Goal: Task Accomplishment & Management: Manage account settings

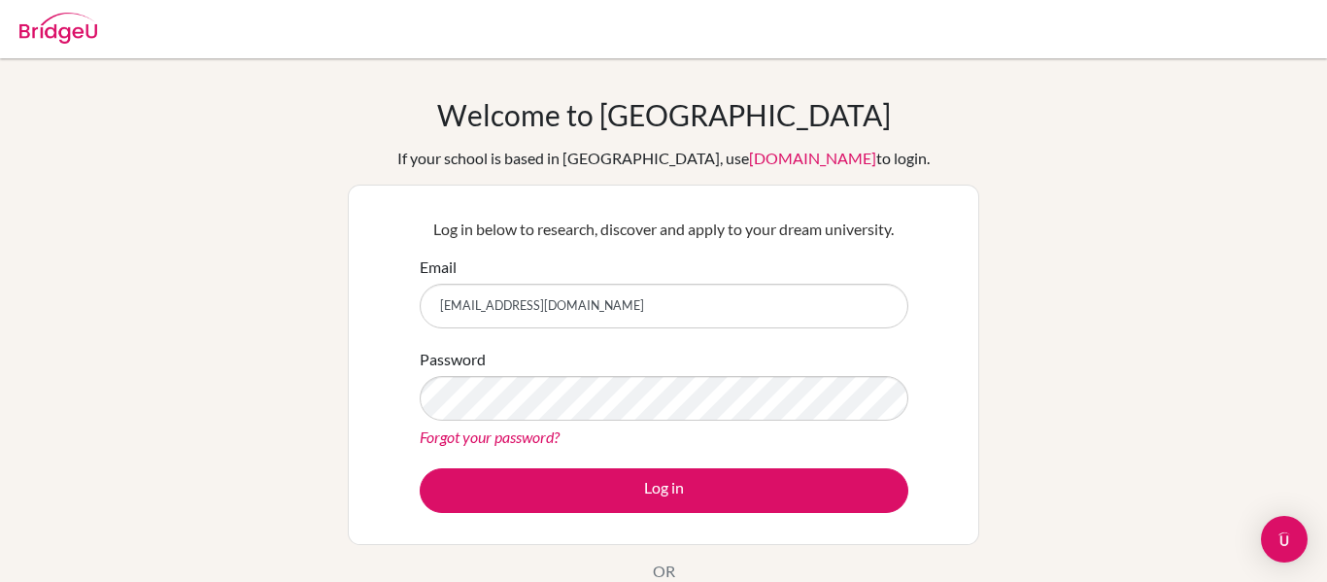
type input "yaviles@amschool.org"
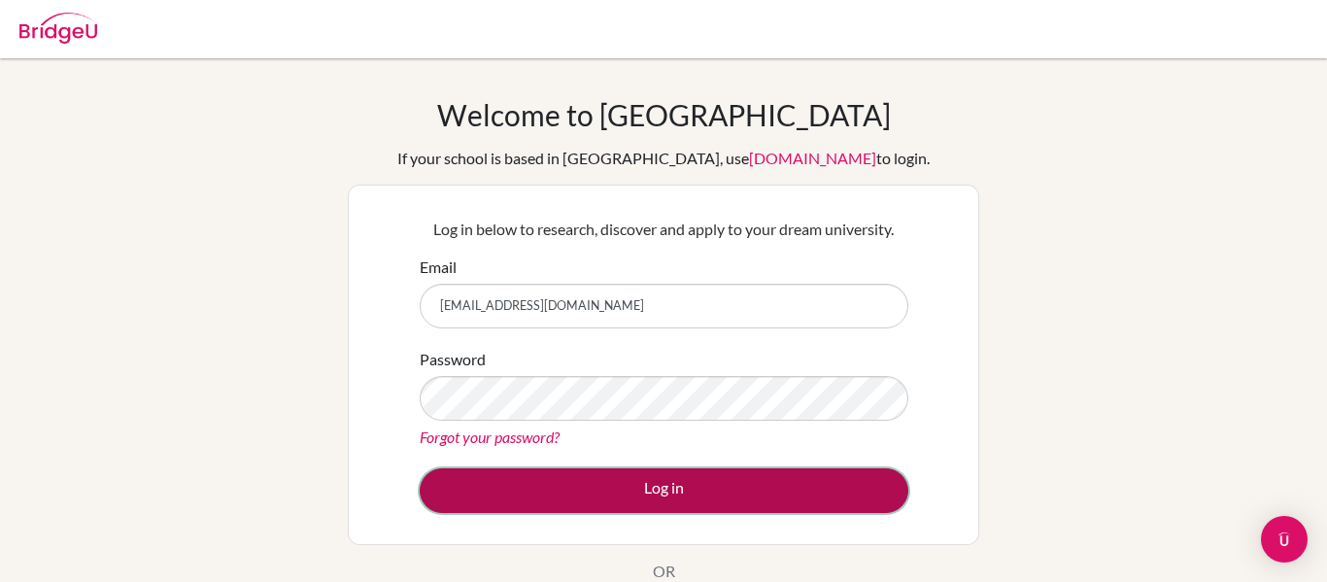
click at [701, 485] on button "Log in" at bounding box center [664, 490] width 489 height 45
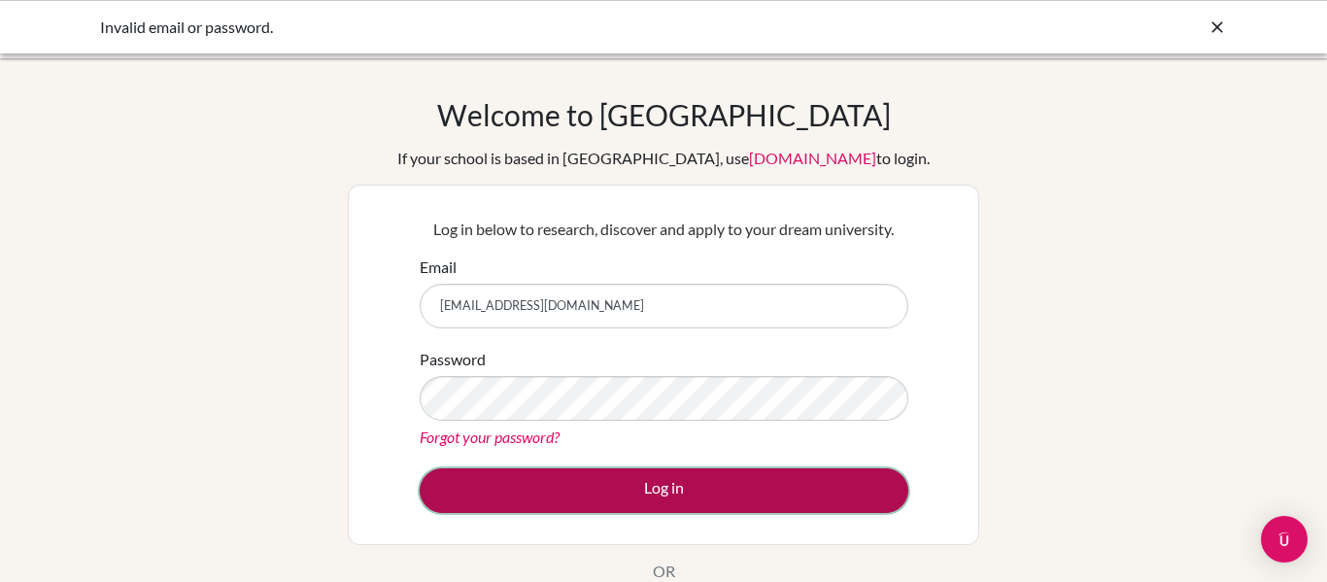
click at [691, 483] on button "Log in" at bounding box center [664, 490] width 489 height 45
click at [662, 486] on button "Log in" at bounding box center [664, 490] width 489 height 45
click at [681, 493] on button "Log in" at bounding box center [664, 490] width 489 height 45
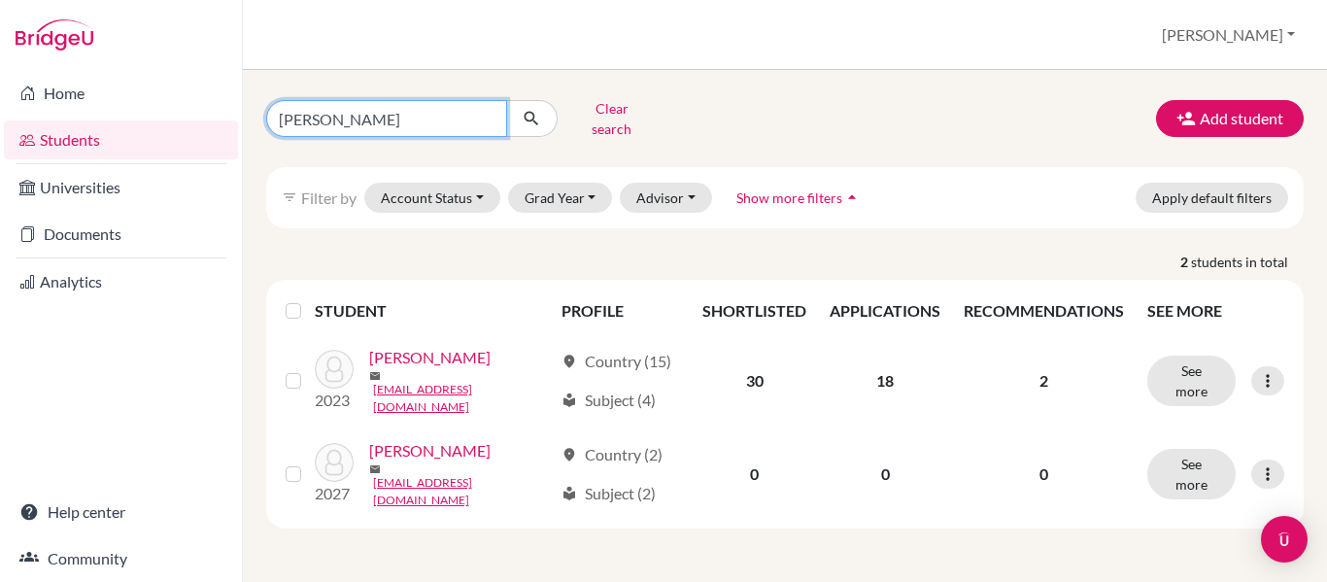
click at [348, 107] on input "[PERSON_NAME]" at bounding box center [386, 118] width 241 height 37
type input "a"
type input "[PERSON_NAME]"
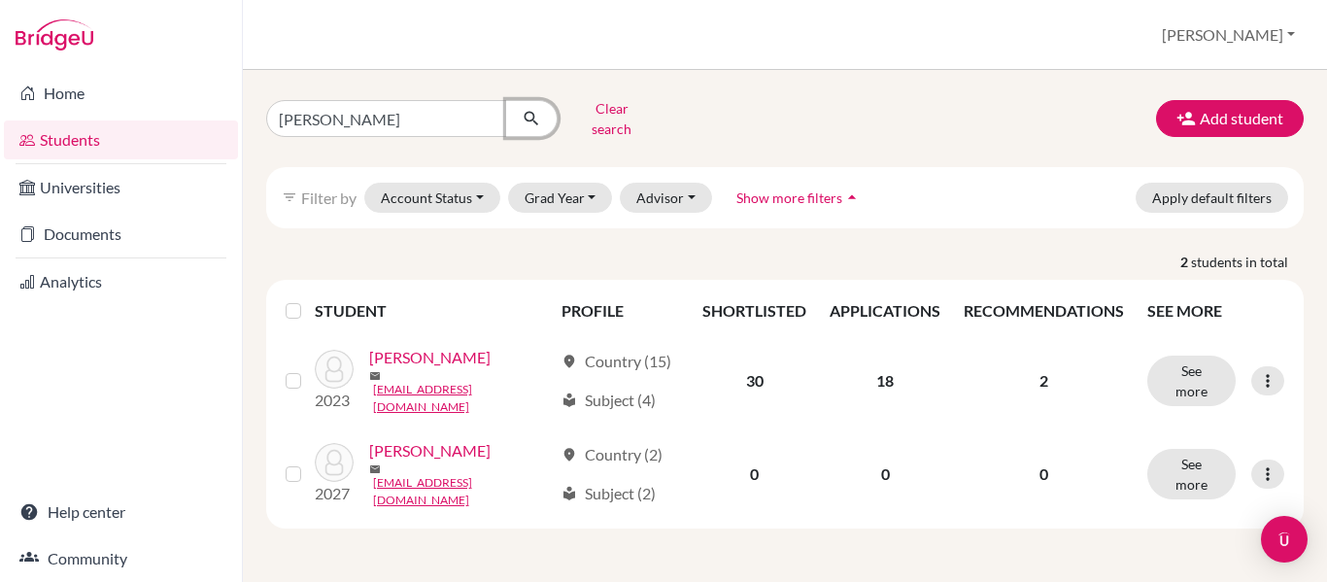
click at [540, 109] on icon "submit" at bounding box center [531, 118] width 19 height 19
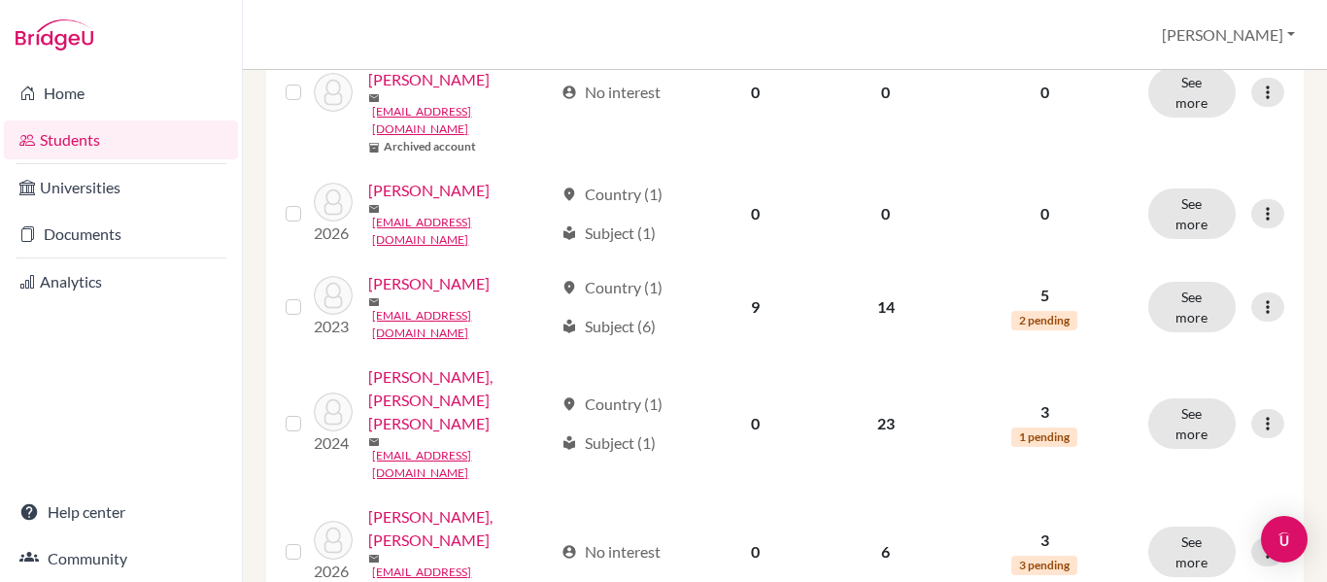
scroll to position [320, 0]
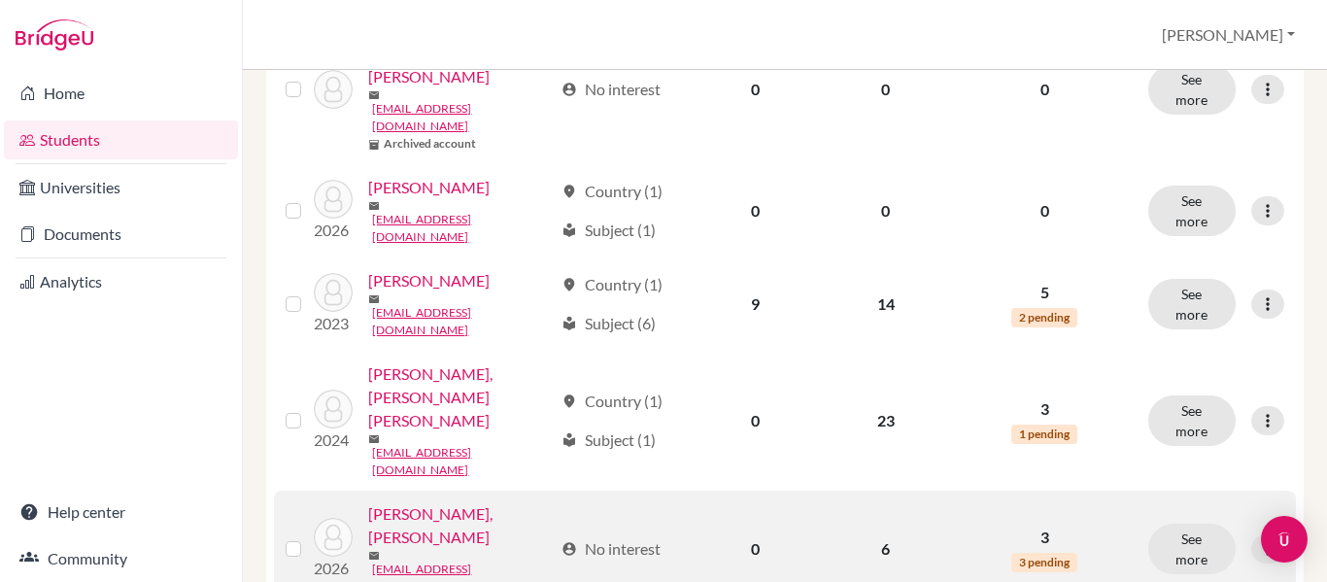
click at [468, 502] on link "Faraj Bueso, Valeria" at bounding box center [460, 525] width 185 height 47
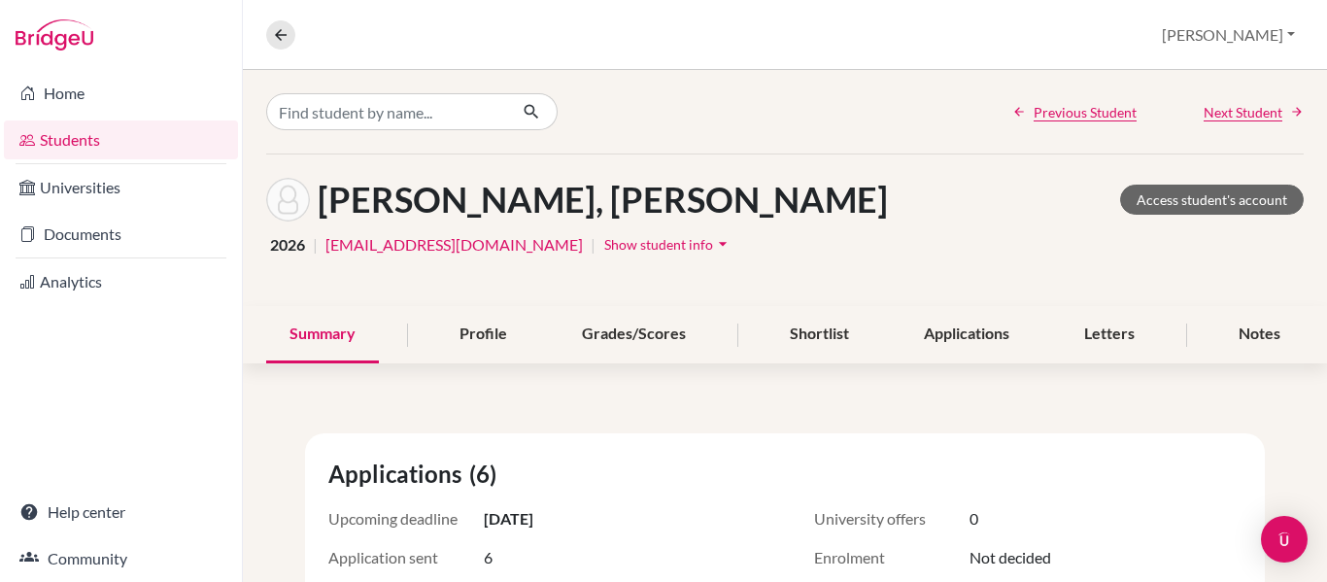
click at [713, 246] on icon "arrow_drop_down" at bounding box center [722, 243] width 19 height 19
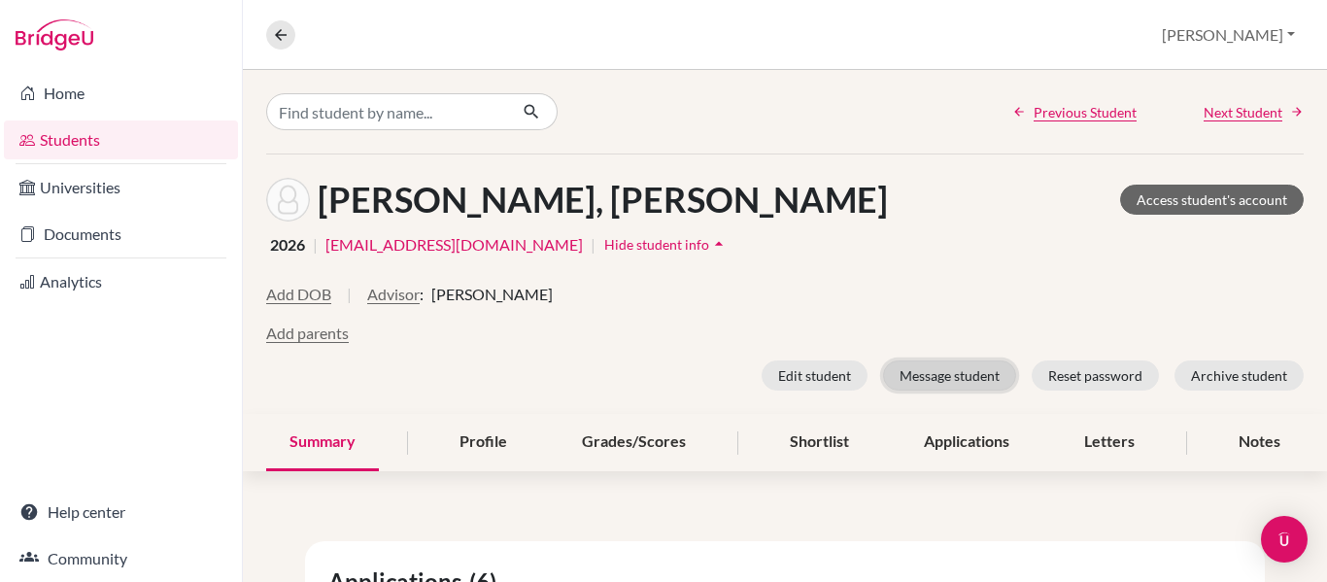
click at [924, 377] on button "Message student" at bounding box center [949, 375] width 133 height 30
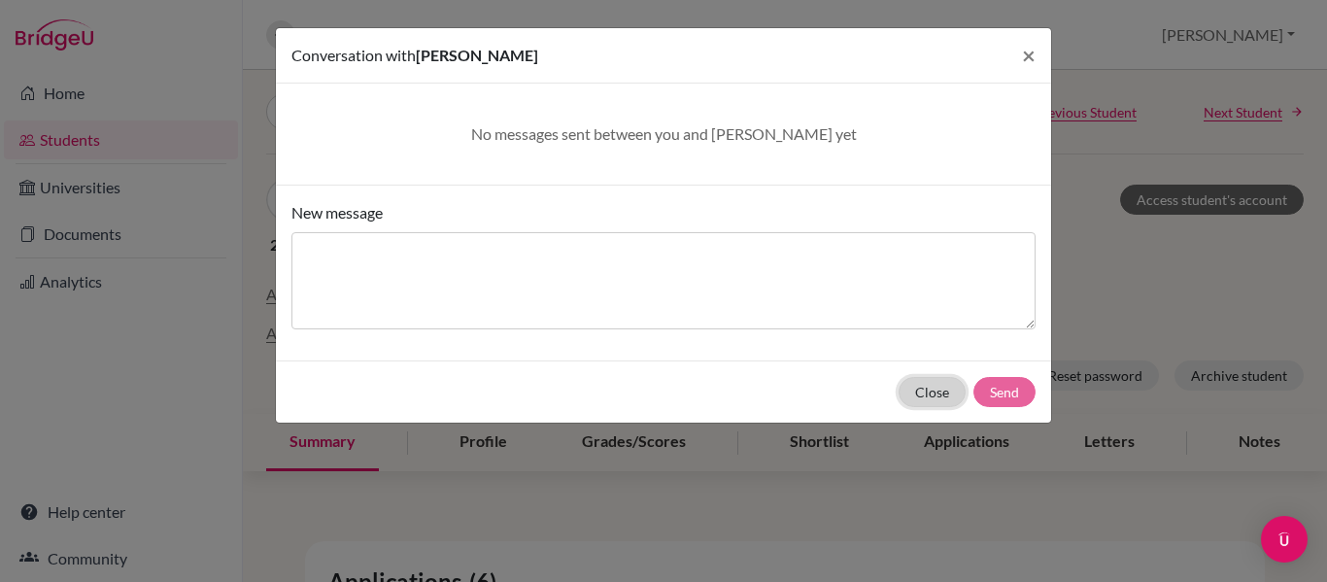
click at [928, 398] on button "Close" at bounding box center [932, 392] width 67 height 30
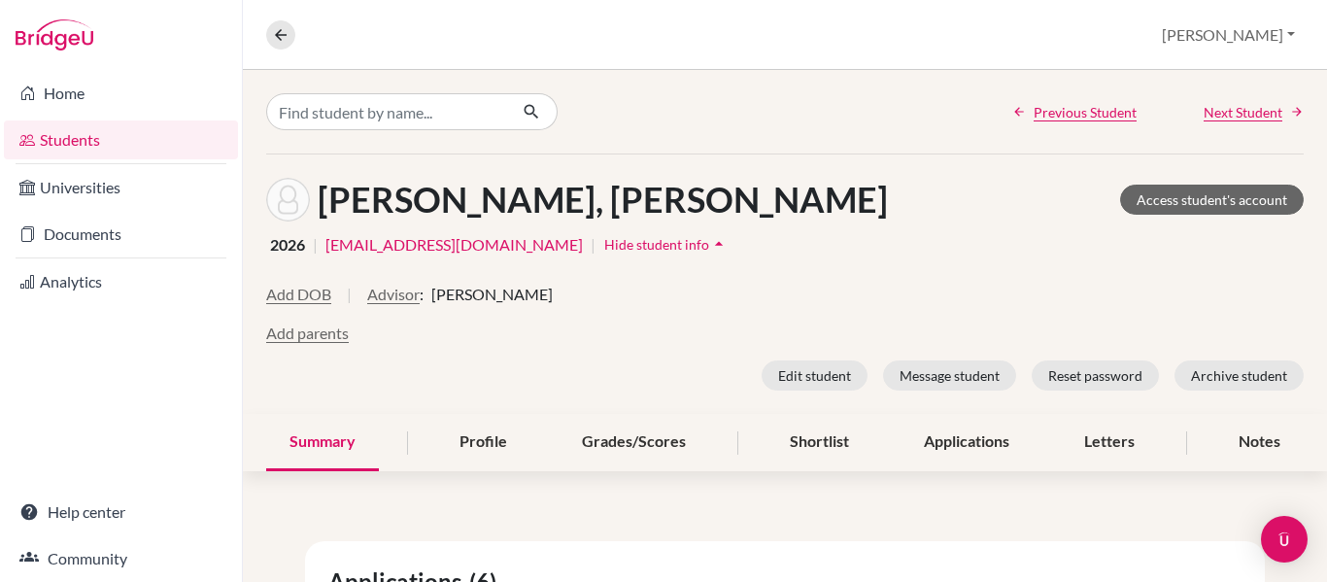
click at [71, 141] on link "Students" at bounding box center [121, 139] width 234 height 39
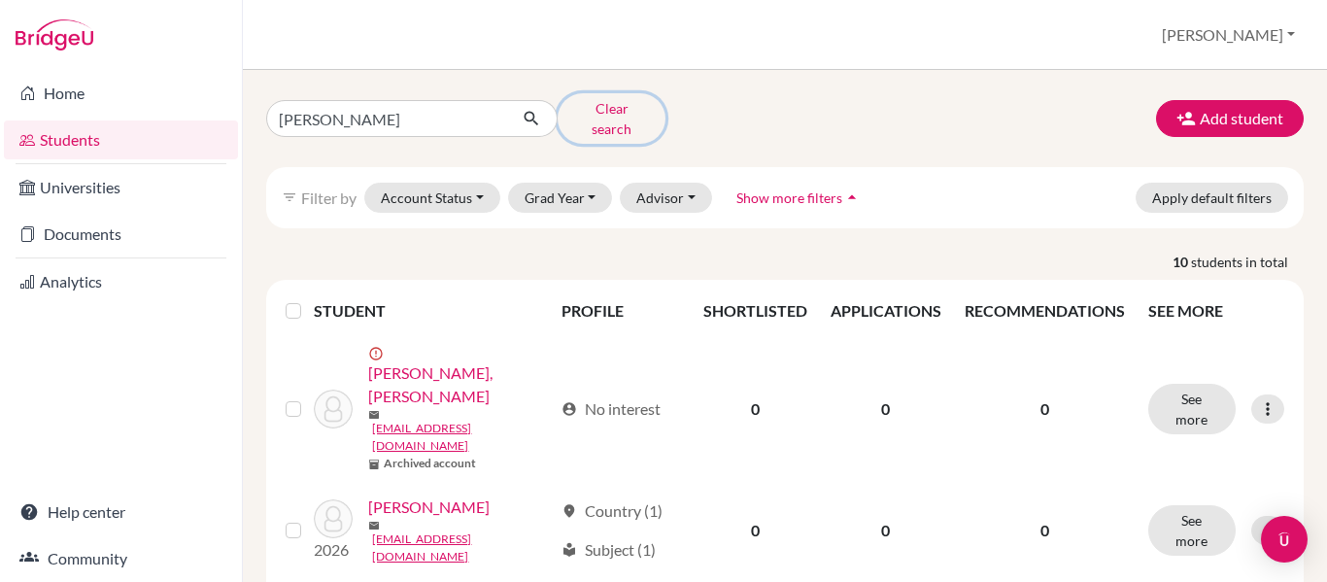
click at [592, 114] on button "Clear search" at bounding box center [612, 118] width 108 height 51
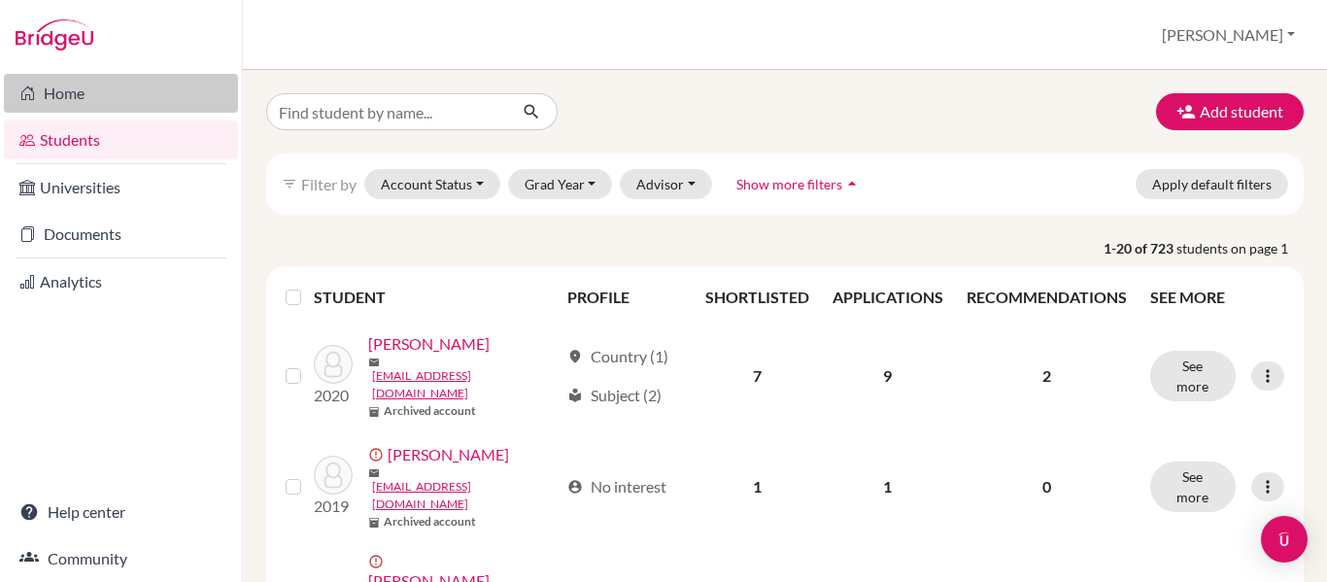
click at [61, 96] on link "Home" at bounding box center [121, 93] width 234 height 39
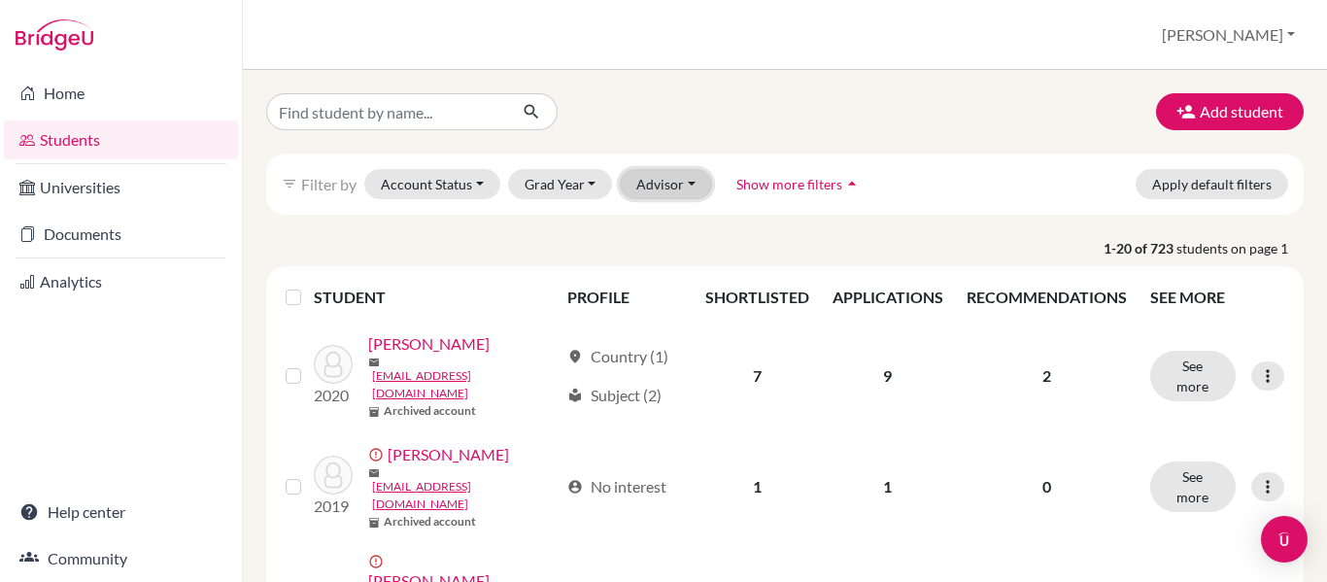
click at [694, 189] on button "Advisor" at bounding box center [666, 184] width 92 height 30
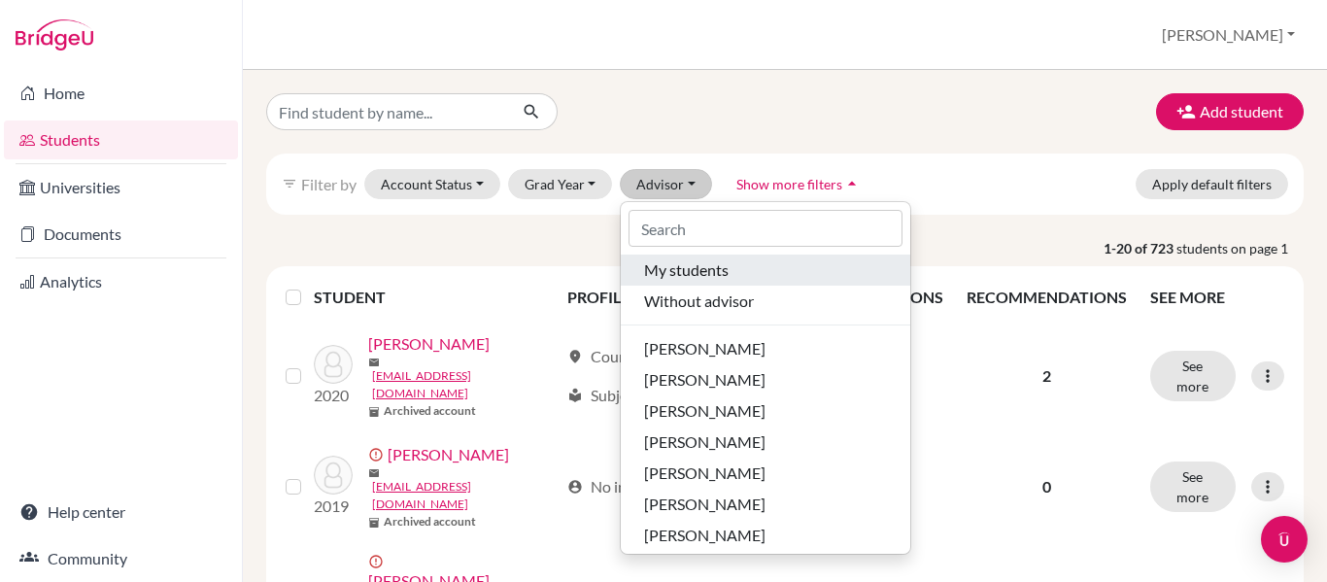
click at [705, 273] on span "My students" at bounding box center [686, 269] width 85 height 23
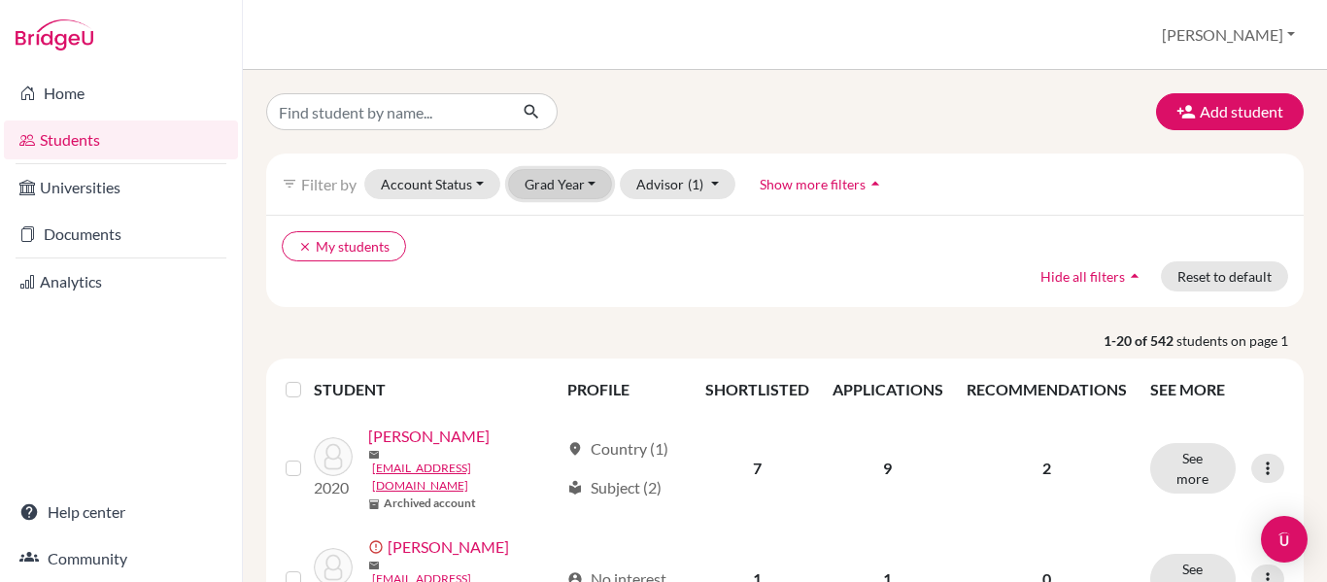
click at [587, 188] on button "Grad Year" at bounding box center [560, 184] width 105 height 30
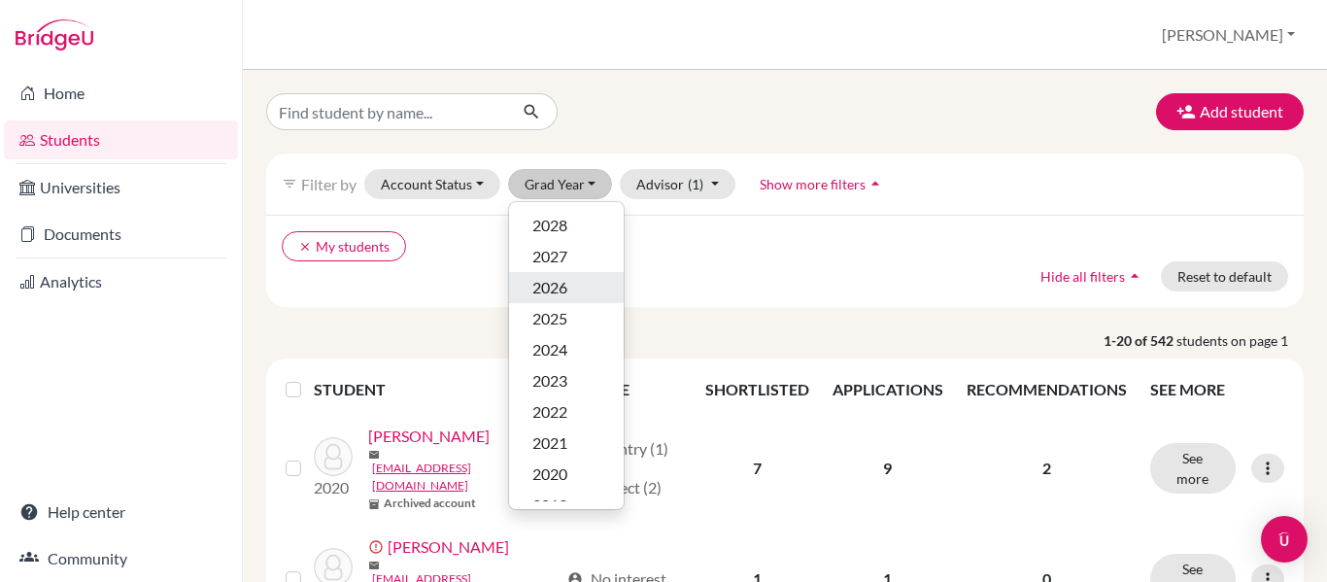
click at [572, 285] on div "2026" at bounding box center [566, 287] width 68 height 23
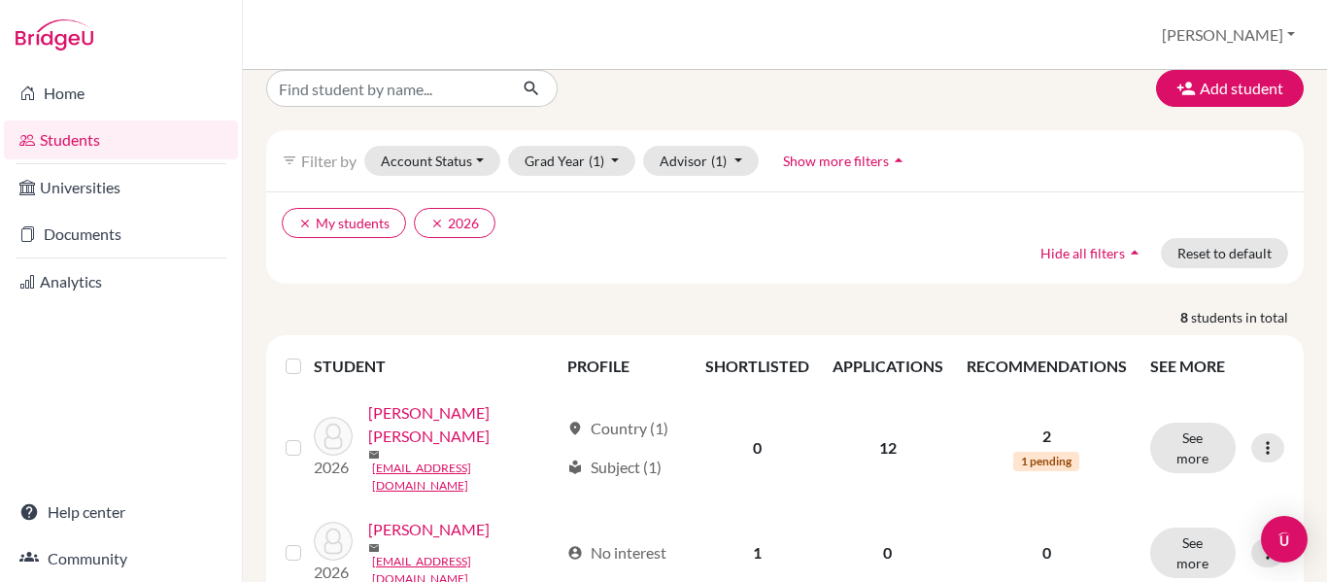
scroll to position [35, 0]
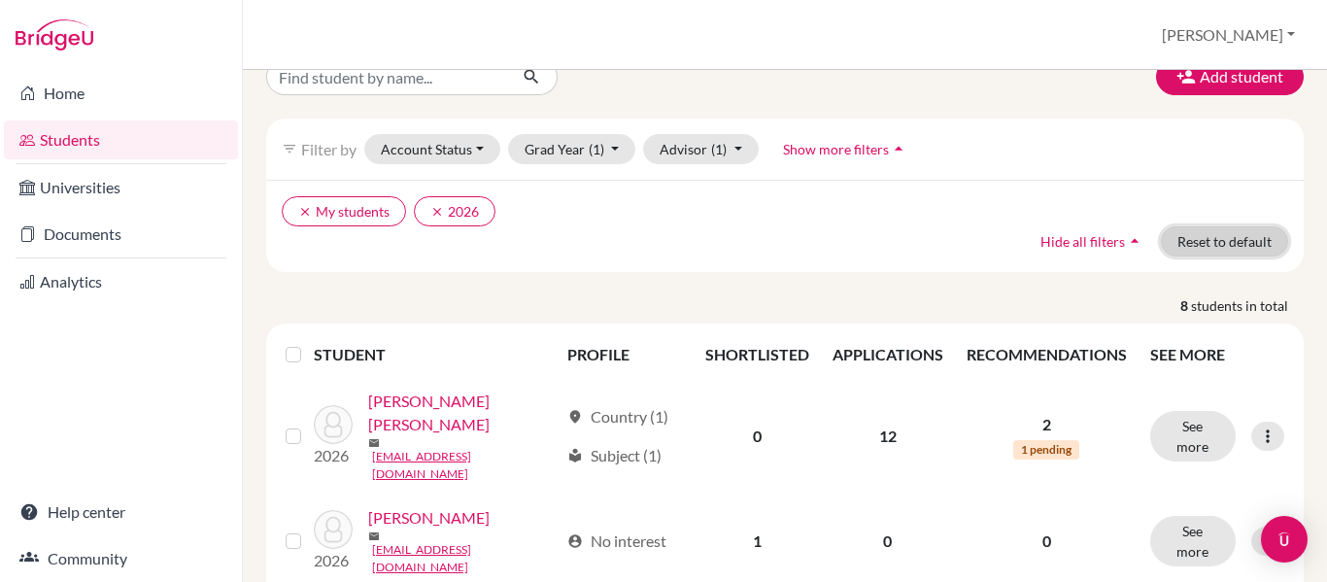
click at [1237, 243] on button "Reset to default" at bounding box center [1224, 241] width 127 height 30
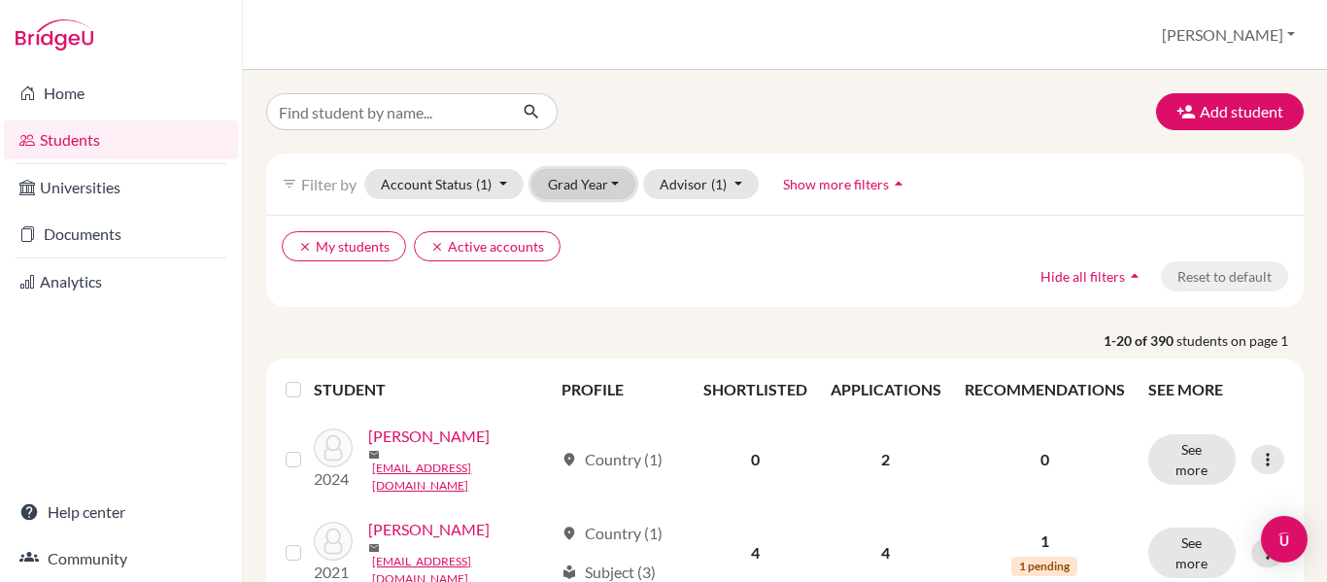
click at [619, 188] on button "Grad Year" at bounding box center [583, 184] width 105 height 30
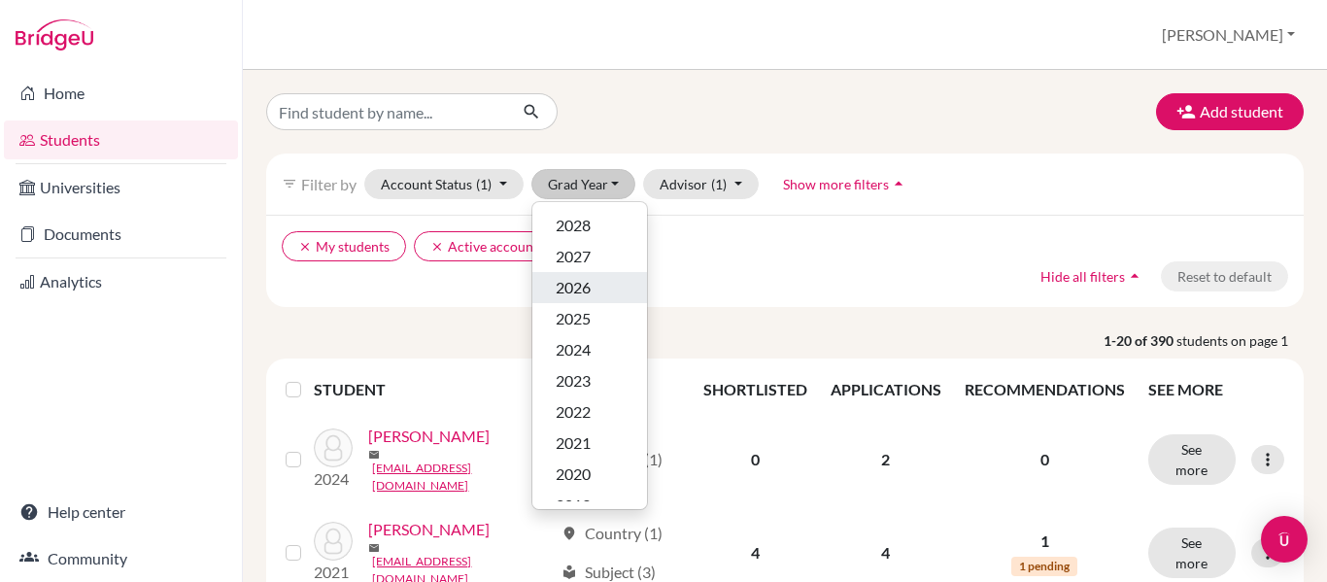
click at [592, 290] on div "2026" at bounding box center [590, 287] width 68 height 23
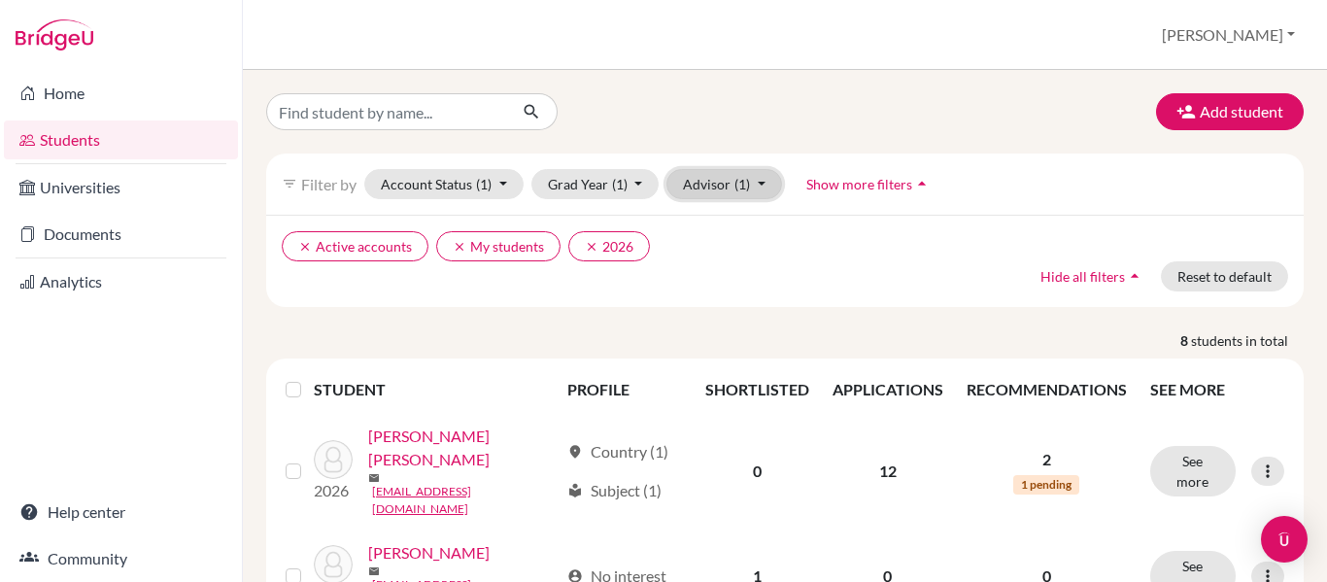
click at [721, 183] on button "Advisor (1)" at bounding box center [724, 184] width 116 height 30
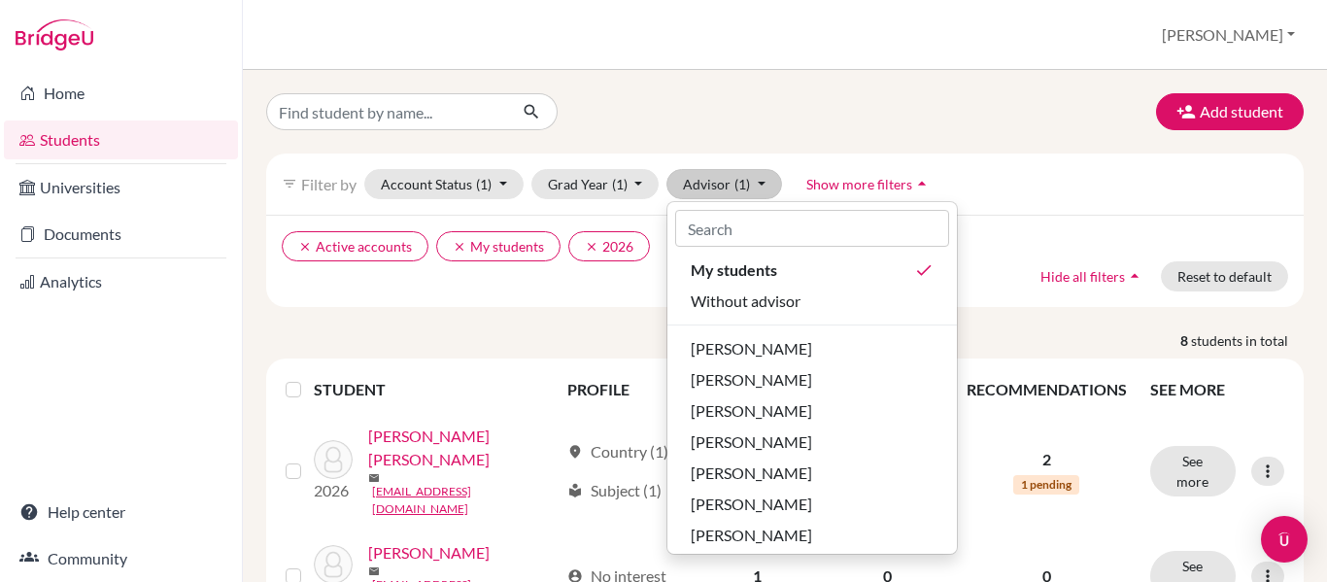
click at [567, 330] on p "8 students in total" at bounding box center [785, 340] width 1067 height 20
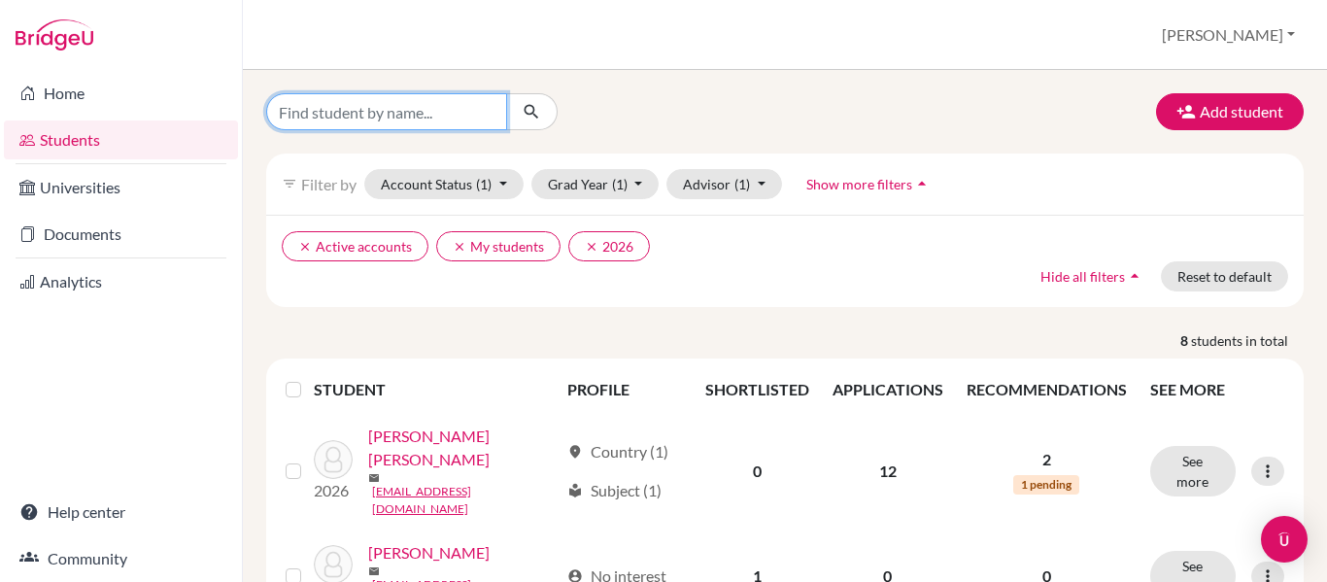
click at [423, 116] on input "Find student by name..." at bounding box center [386, 111] width 241 height 37
type input "[PERSON_NAME]"
click at [536, 107] on icon "submit" at bounding box center [531, 111] width 19 height 19
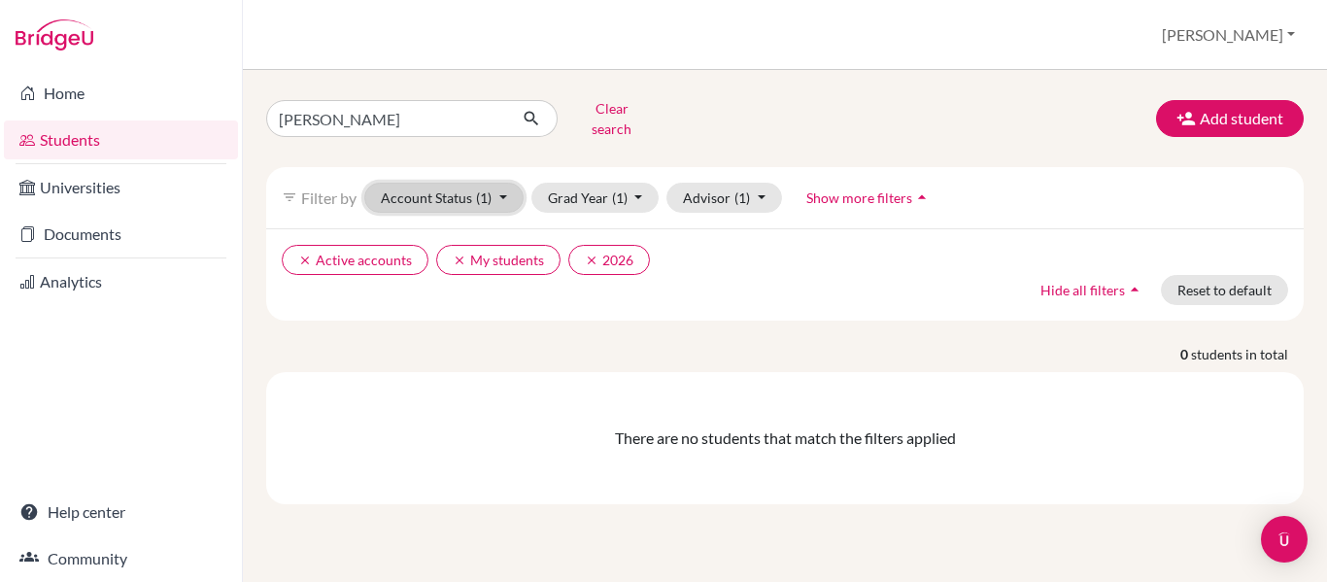
click at [488, 189] on span "(1)" at bounding box center [484, 197] width 16 height 17
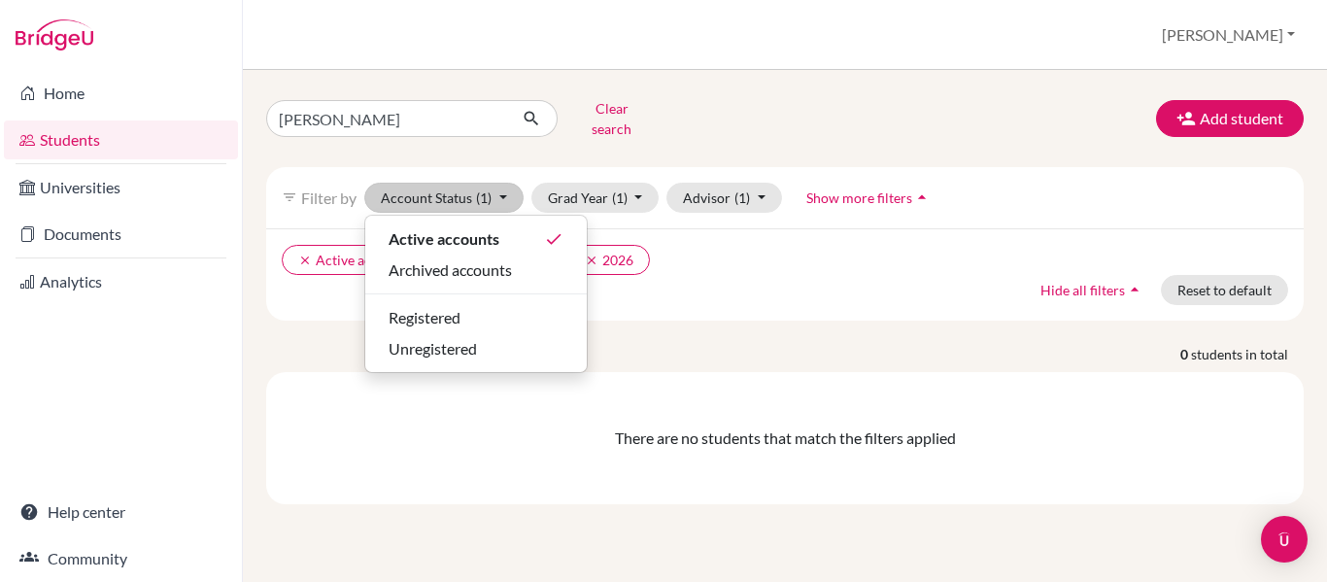
click at [657, 290] on div "clear Active accounts clear My students clear 2026 Hide all filters arrow_drop_…" at bounding box center [785, 274] width 1038 height 92
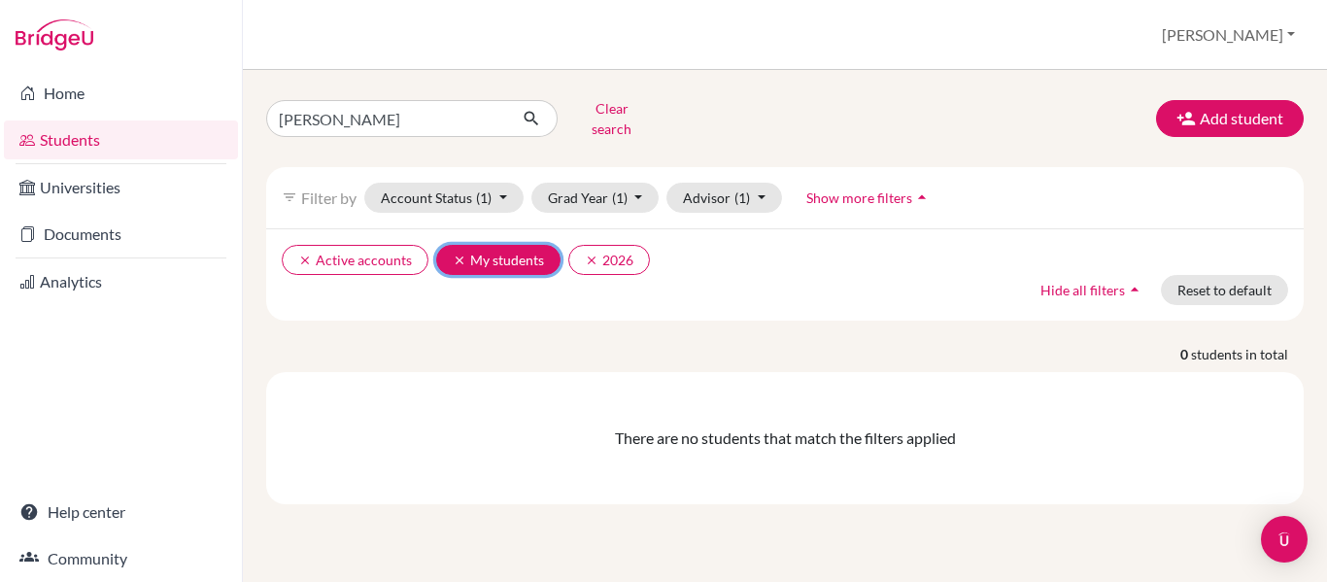
click at [500, 249] on button "clear My students" at bounding box center [498, 260] width 124 height 30
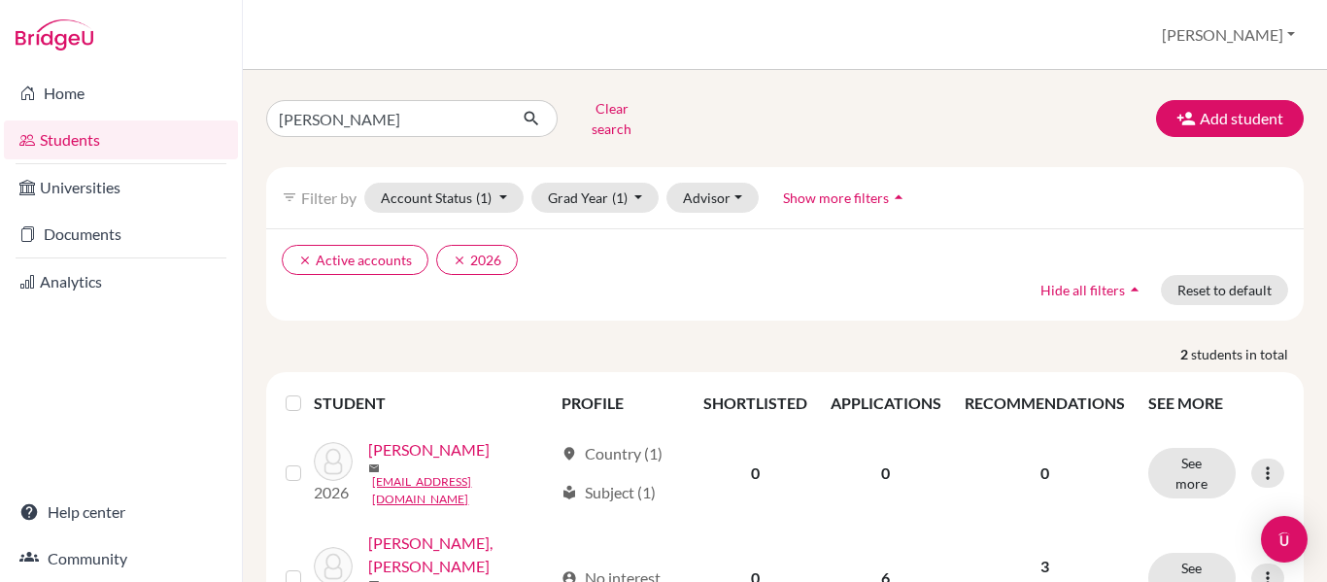
scroll to position [56, 0]
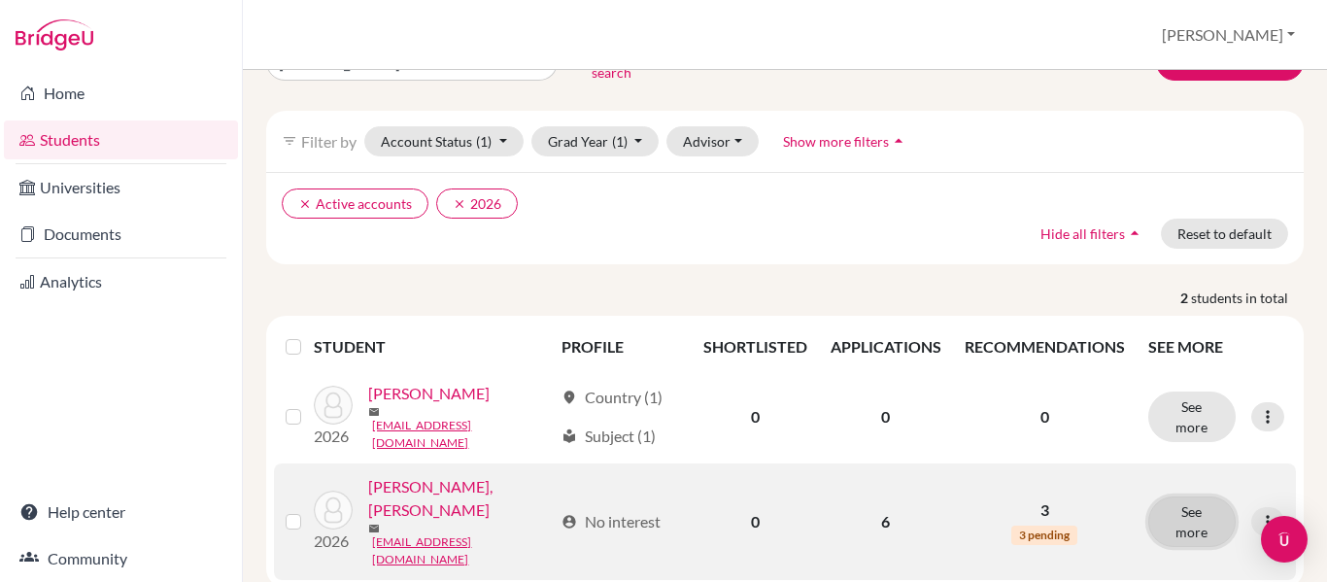
click at [1208, 496] on button "See more" at bounding box center [1191, 521] width 87 height 51
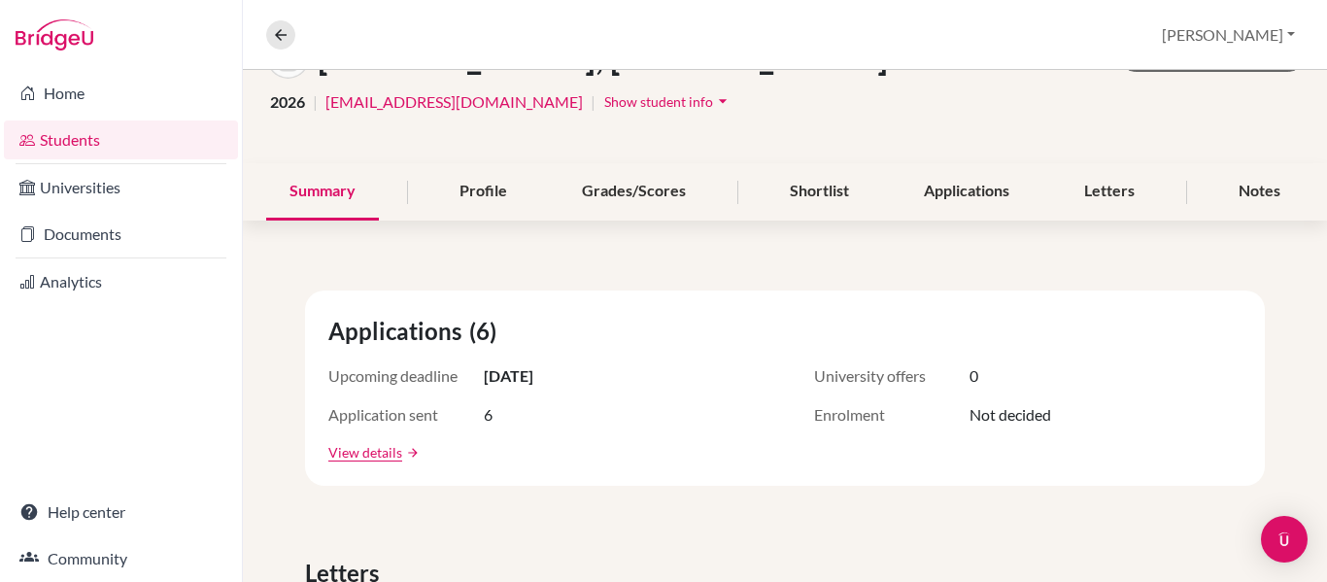
scroll to position [138, 0]
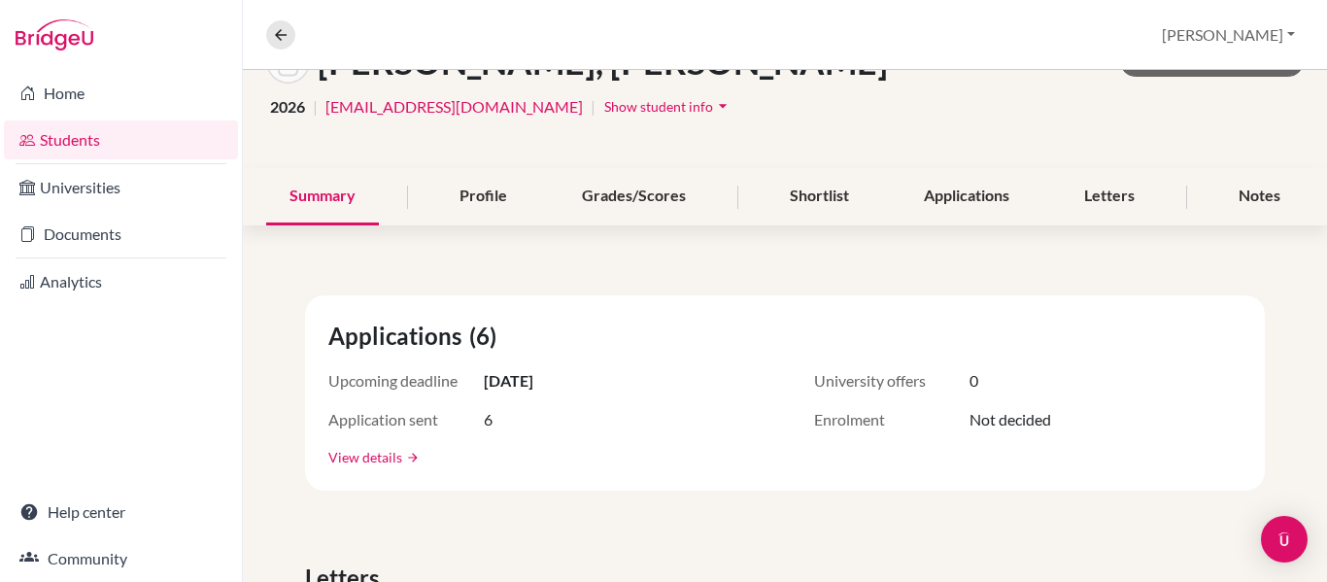
click at [388, 453] on link "View details" at bounding box center [365, 457] width 74 height 20
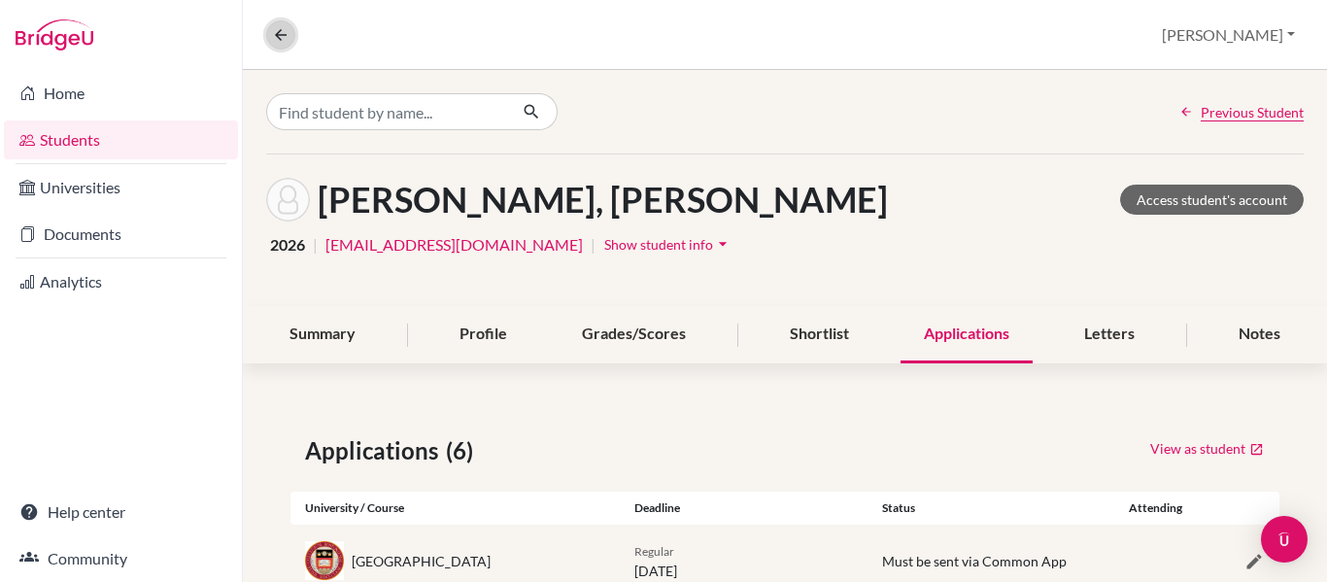
click at [279, 32] on icon at bounding box center [280, 34] width 17 height 17
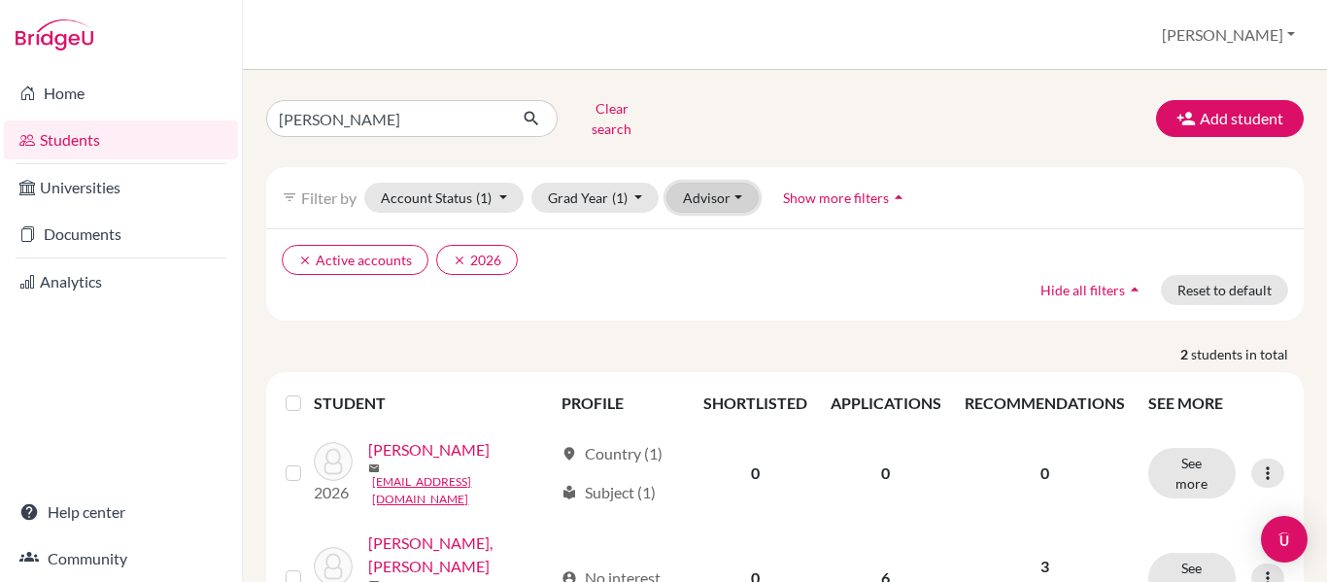
click at [694, 183] on button "Advisor" at bounding box center [712, 198] width 92 height 30
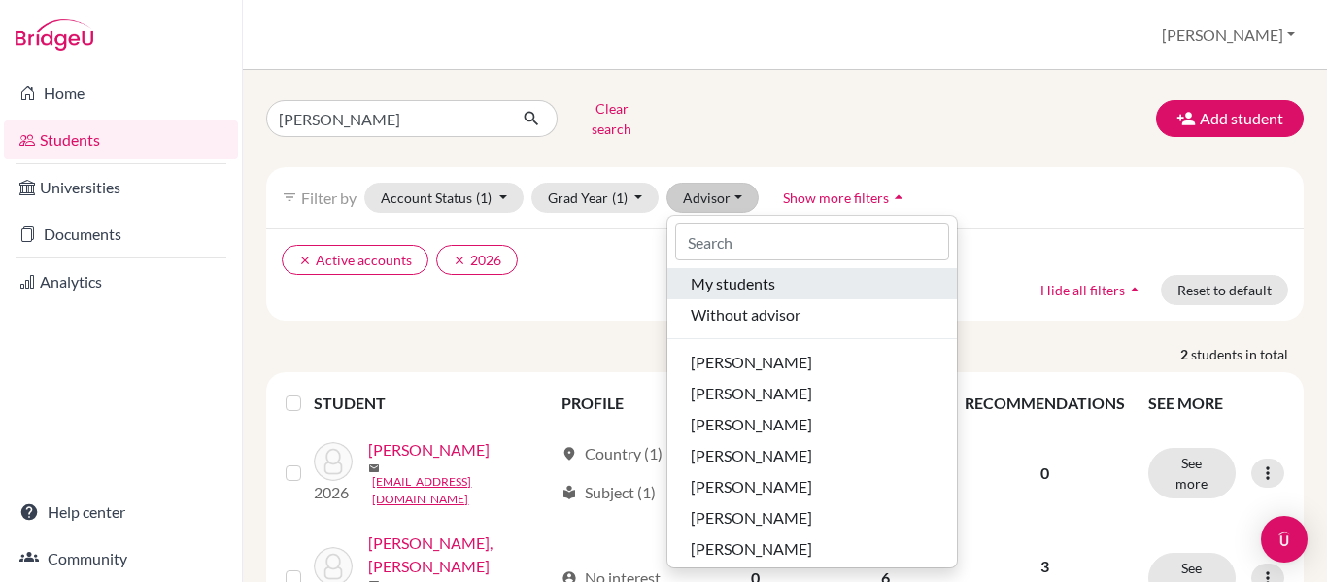
click at [722, 272] on span "My students" at bounding box center [733, 283] width 85 height 23
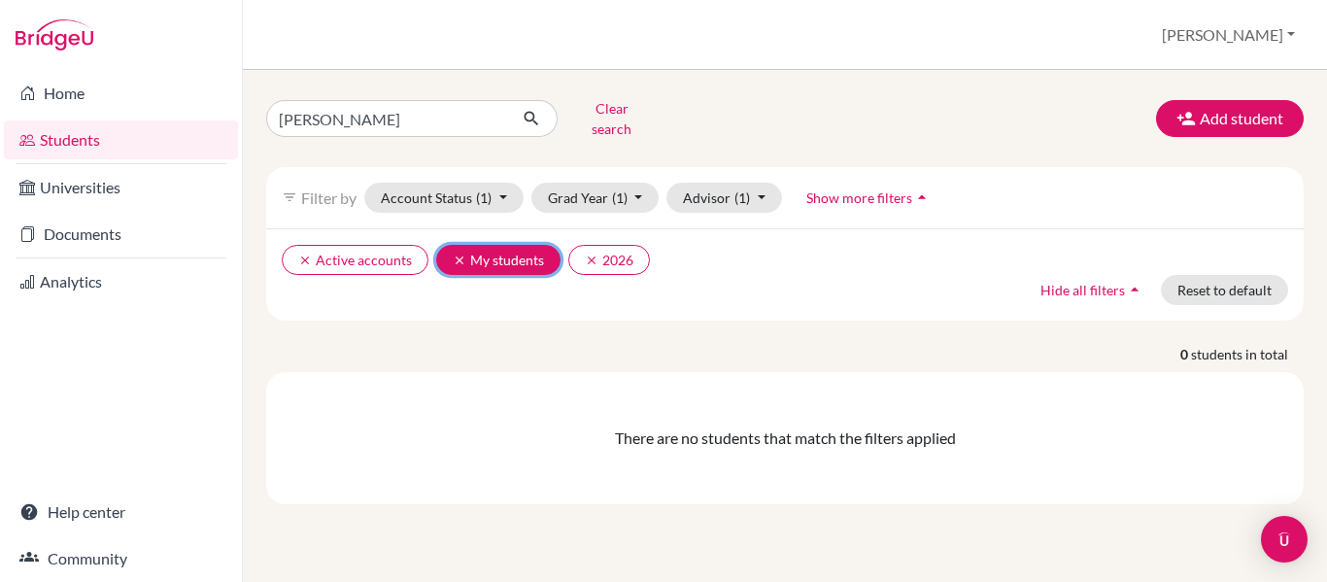
click at [474, 257] on button "clear My students" at bounding box center [498, 260] width 124 height 30
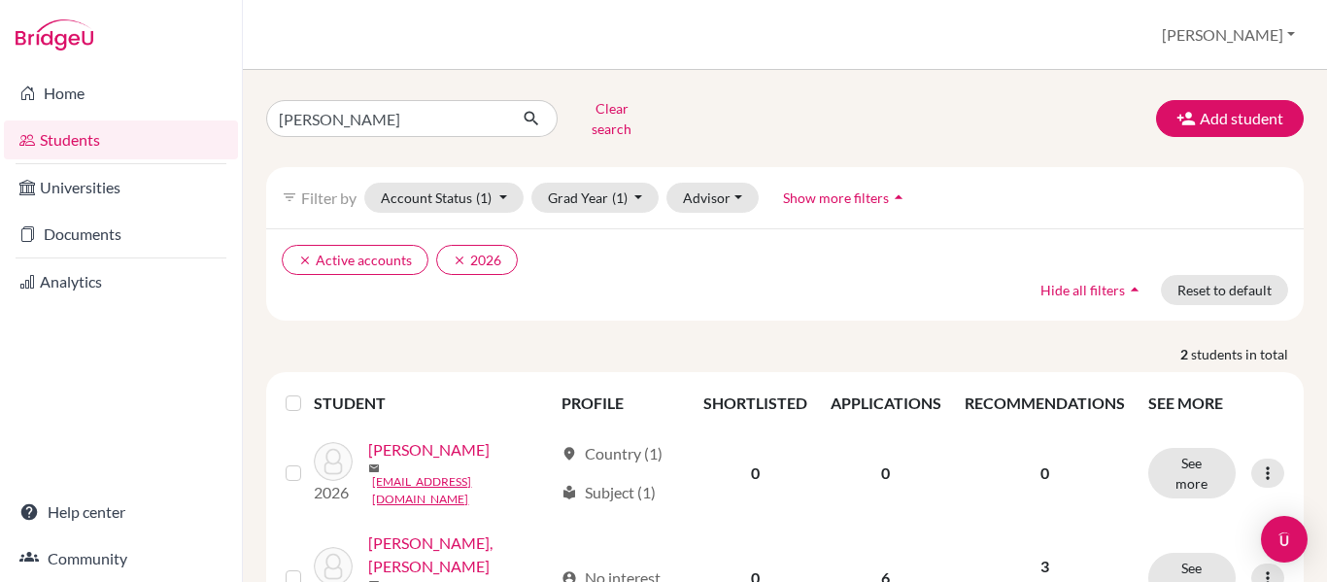
scroll to position [56, 0]
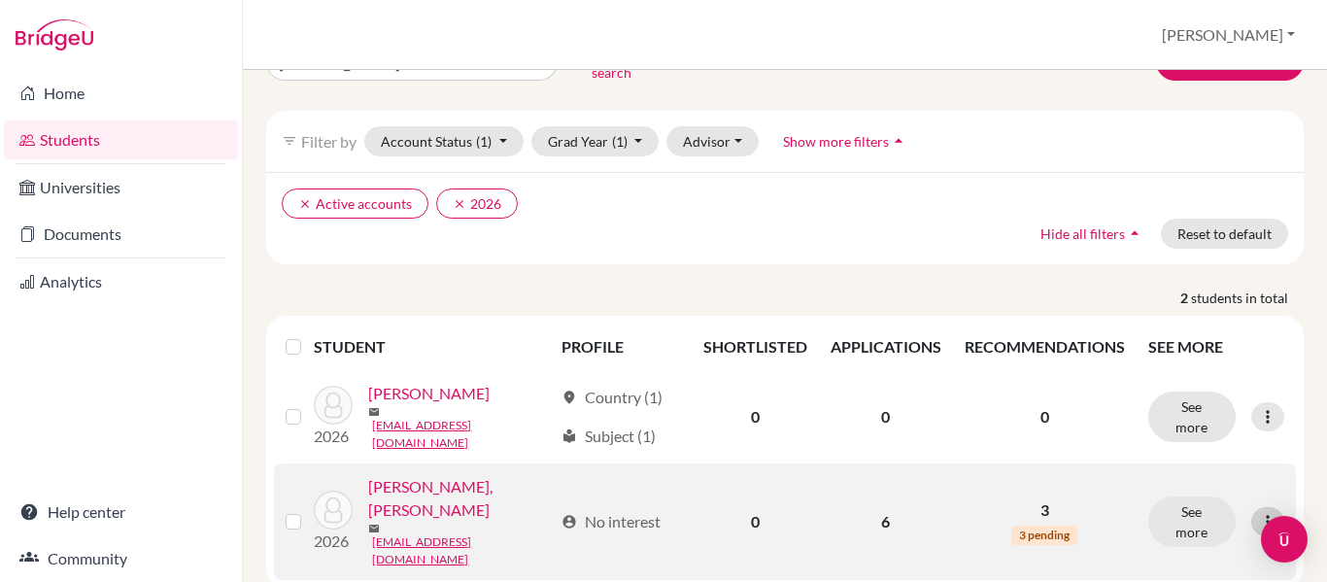
click at [1262, 512] on icon at bounding box center [1267, 521] width 19 height 19
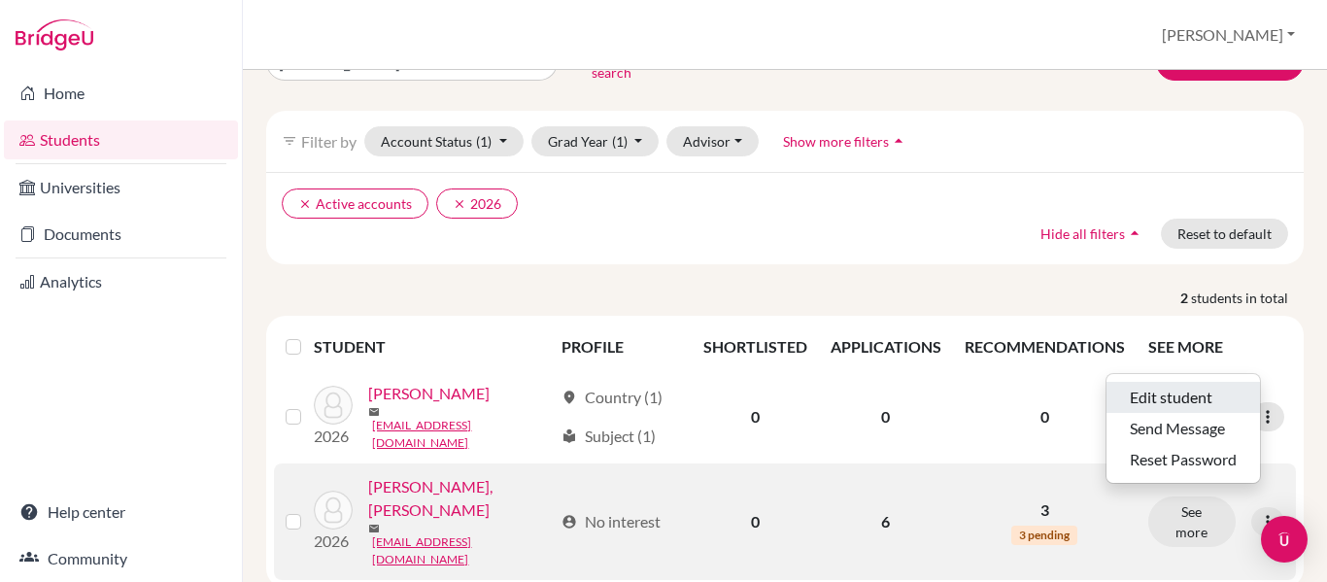
click at [1184, 385] on button "Edit student" at bounding box center [1183, 397] width 153 height 31
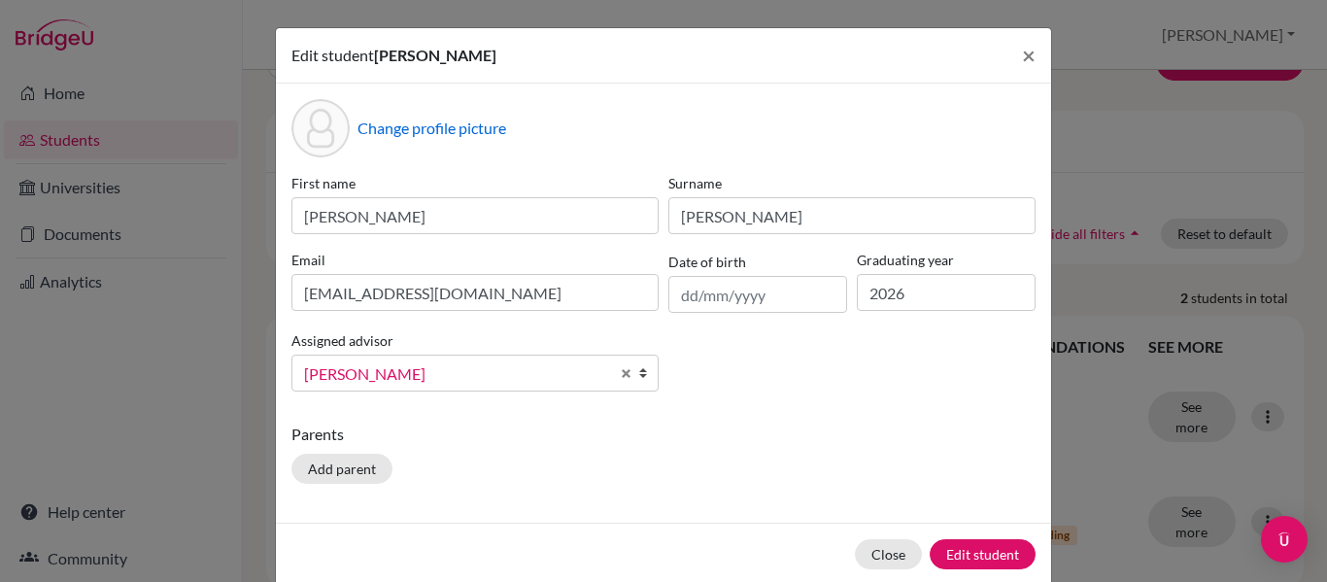
click at [641, 377] on b at bounding box center [647, 373] width 19 height 35
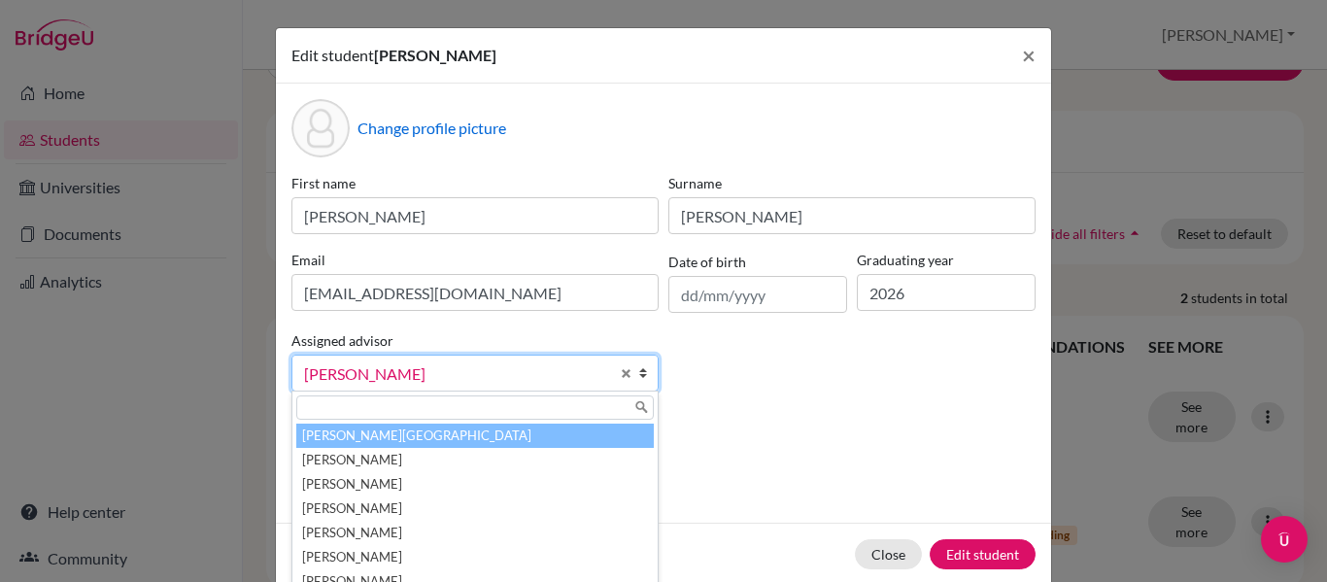
click at [563, 437] on li "Aviles, Yolanda" at bounding box center [475, 436] width 358 height 24
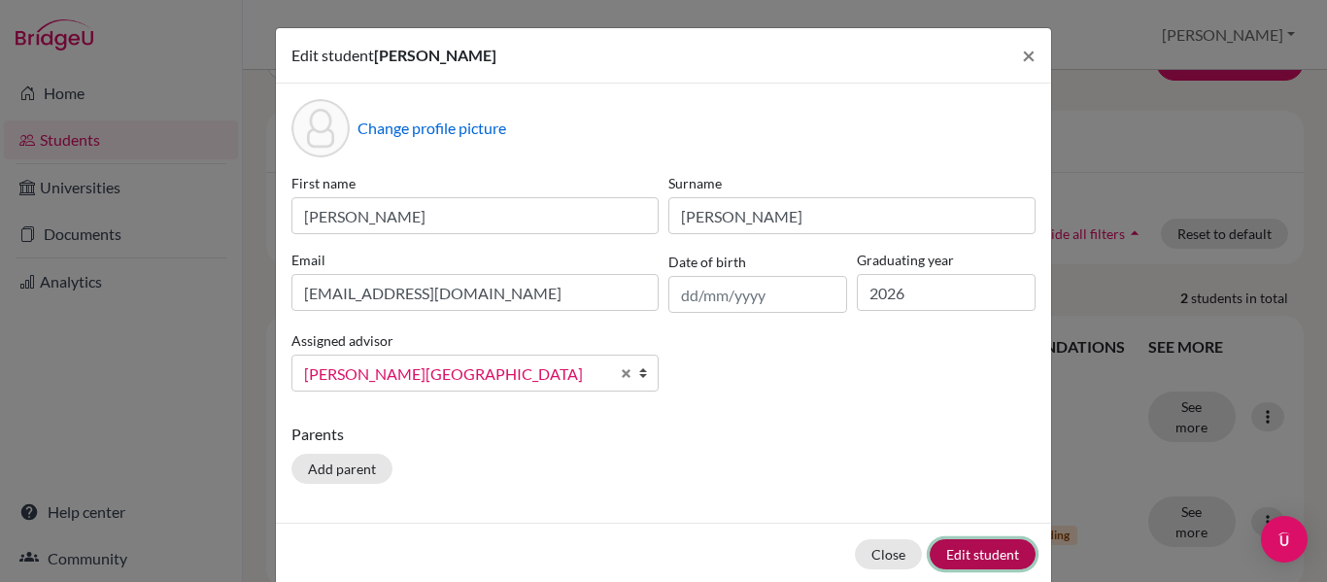
click at [997, 550] on button "Edit student" at bounding box center [983, 554] width 106 height 30
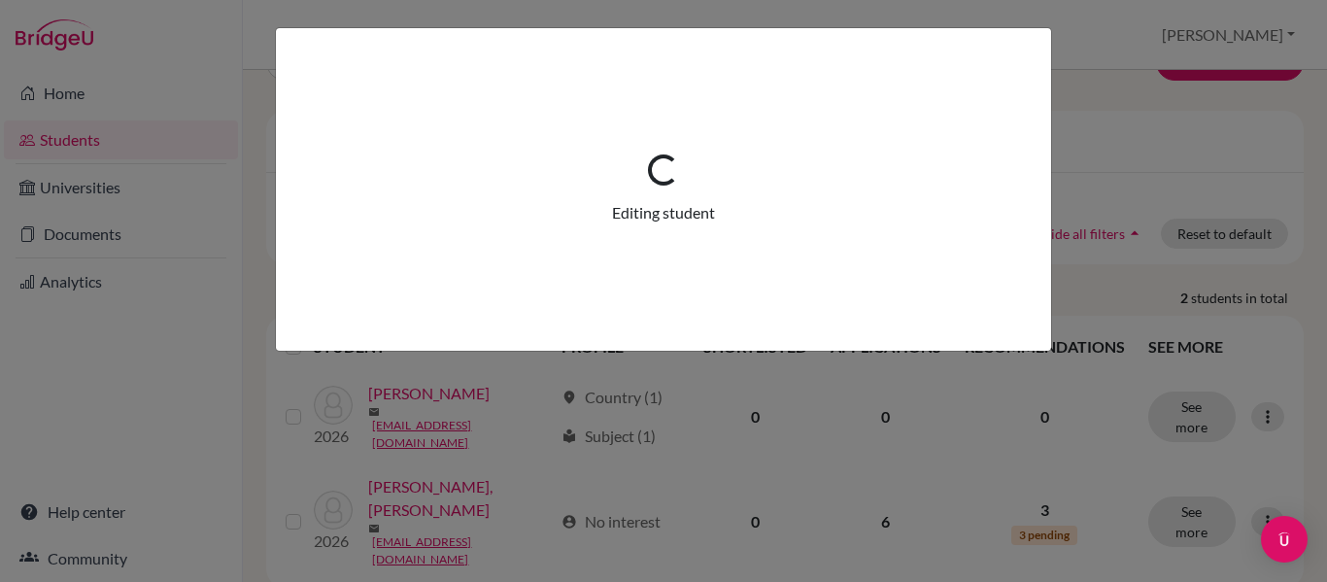
scroll to position [0, 0]
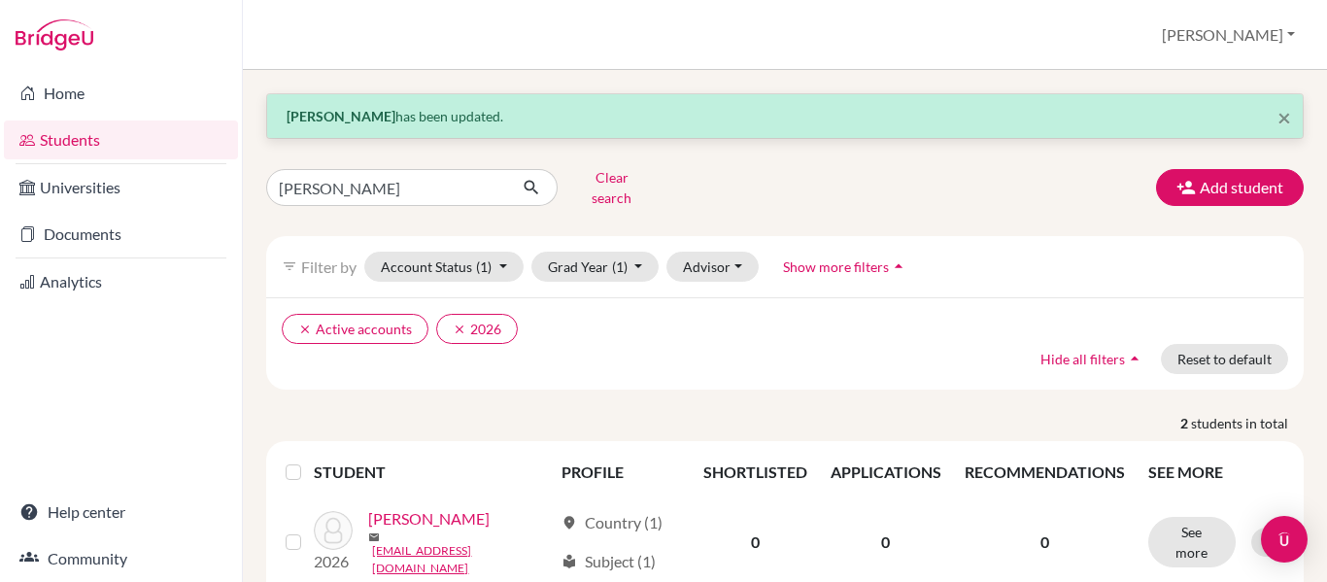
click at [77, 142] on link "Students" at bounding box center [121, 139] width 234 height 39
